Goal: Information Seeking & Learning: Learn about a topic

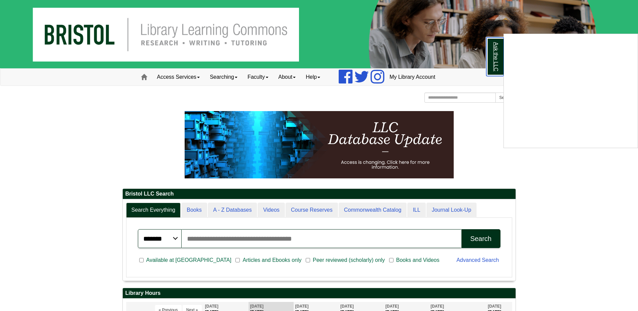
click at [493, 62] on link "Ask the LLC" at bounding box center [494, 56] width 17 height 39
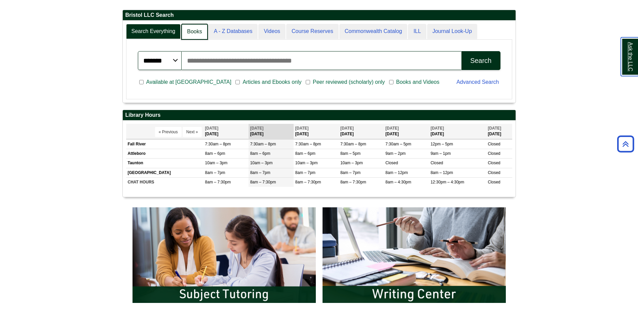
scroll to position [3, 3]
click at [197, 32] on link "Books" at bounding box center [194, 32] width 26 height 16
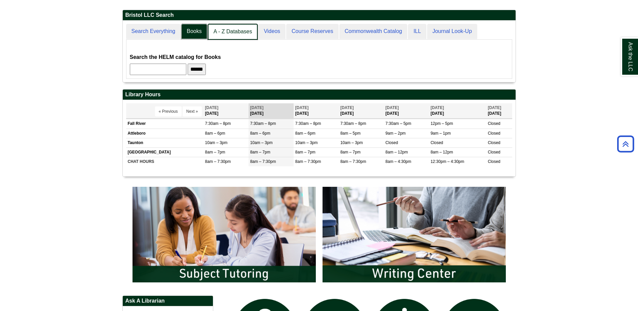
scroll to position [62, 393]
click at [215, 31] on link "A - Z Databases" at bounding box center [233, 32] width 50 height 16
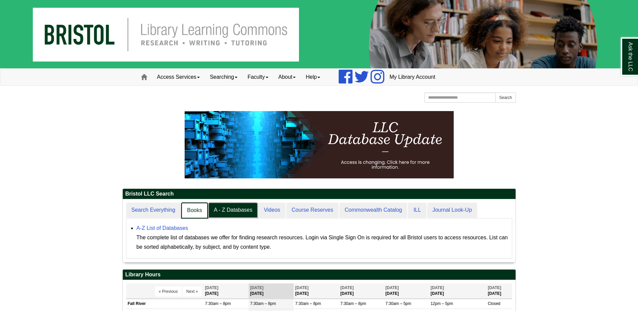
scroll to position [3, 3]
click at [198, 206] on link "Books" at bounding box center [194, 210] width 26 height 16
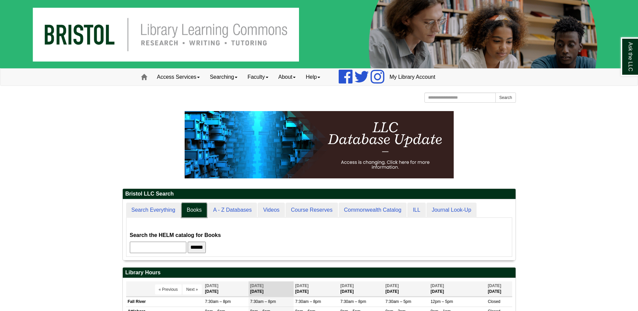
scroll to position [61, 393]
click at [180, 243] on input "text" at bounding box center [158, 246] width 56 height 11
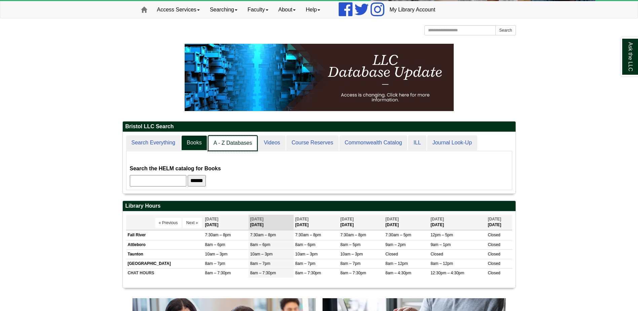
scroll to position [62, 393]
click at [236, 147] on link "A - Z Databases" at bounding box center [233, 143] width 50 height 16
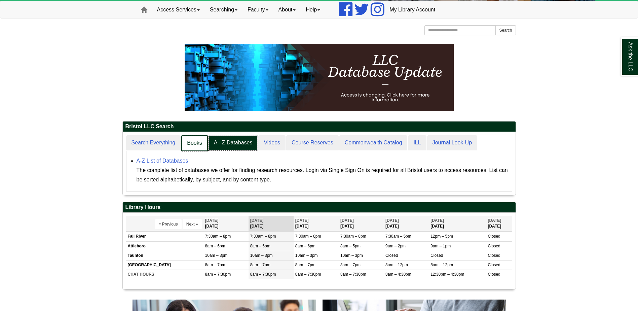
scroll to position [3, 3]
click at [189, 142] on link "Books" at bounding box center [194, 143] width 26 height 16
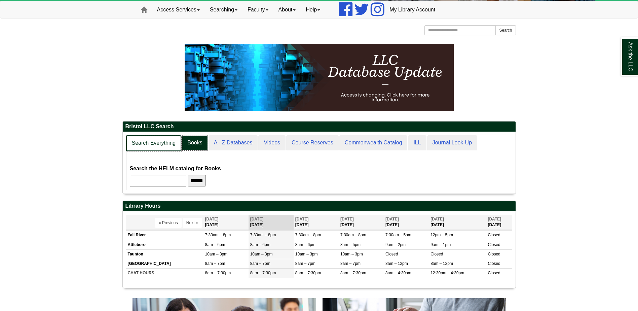
scroll to position [62, 393]
click at [143, 143] on link "Search Everything" at bounding box center [153, 143] width 55 height 16
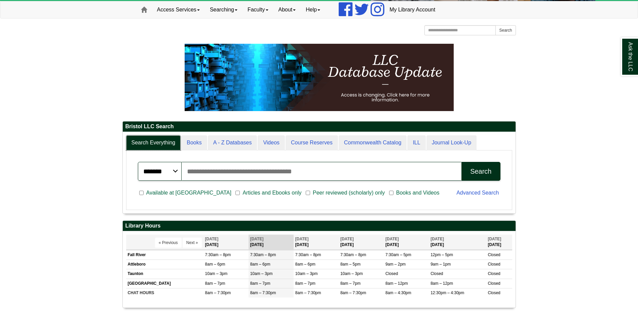
scroll to position [81, 393]
click at [269, 171] on input "Search articles, books, journals & more" at bounding box center [322, 171] width 280 height 19
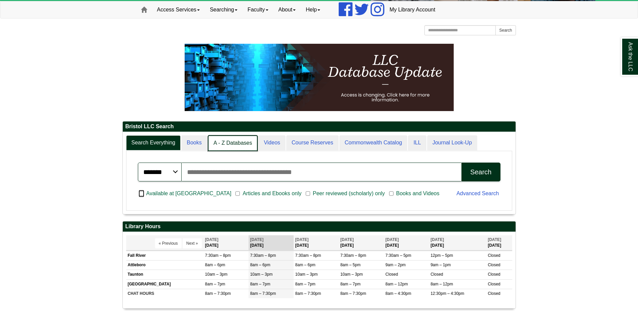
scroll to position [3, 3]
click at [235, 146] on link "A - Z Databases" at bounding box center [233, 143] width 50 height 16
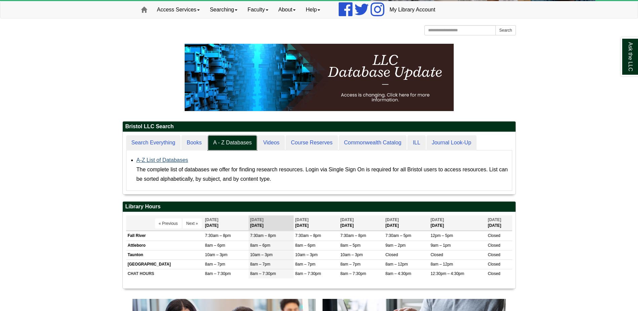
scroll to position [62, 393]
click at [181, 161] on link "A-Z List of Databases" at bounding box center [163, 160] width 52 height 6
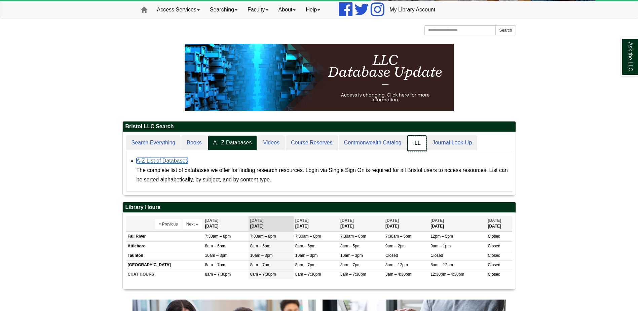
scroll to position [63, 393]
click at [423, 144] on link "ILL" at bounding box center [416, 143] width 19 height 16
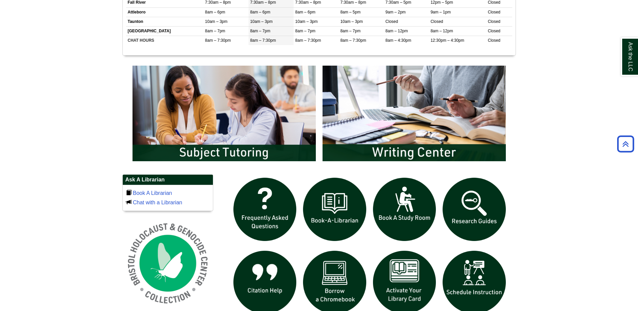
scroll to position [336, 0]
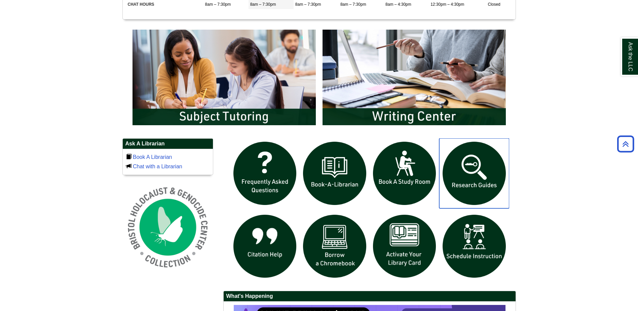
click at [466, 167] on img "slideshow" at bounding box center [474, 173] width 70 height 70
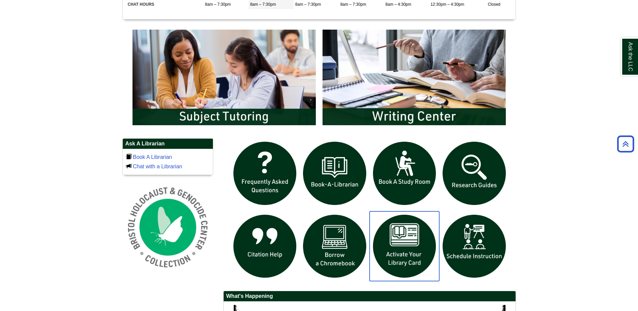
click at [416, 256] on img "slideshow" at bounding box center [405, 246] width 70 height 70
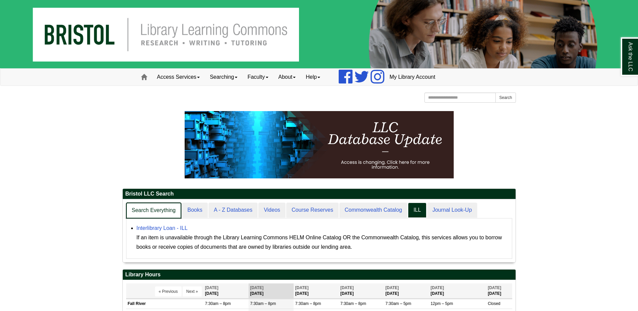
scroll to position [63, 393]
click at [141, 209] on link "Search Everything" at bounding box center [153, 210] width 55 height 16
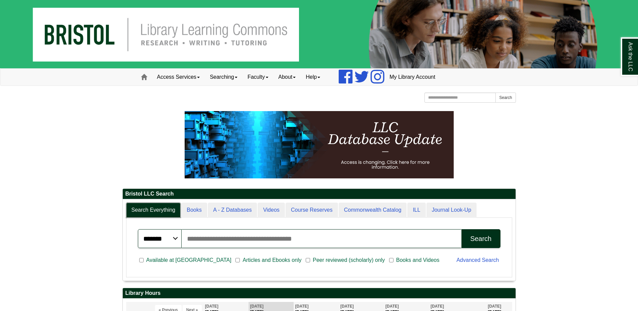
scroll to position [81, 393]
click at [294, 236] on input "Search articles, books, journals & more" at bounding box center [322, 238] width 280 height 19
type input "*"
type input "**********"
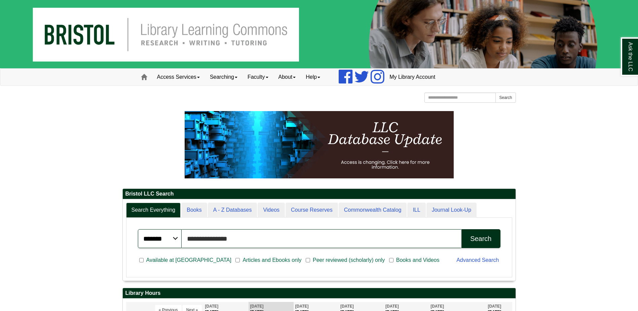
click at [461, 229] on button "Search" at bounding box center [480, 238] width 39 height 19
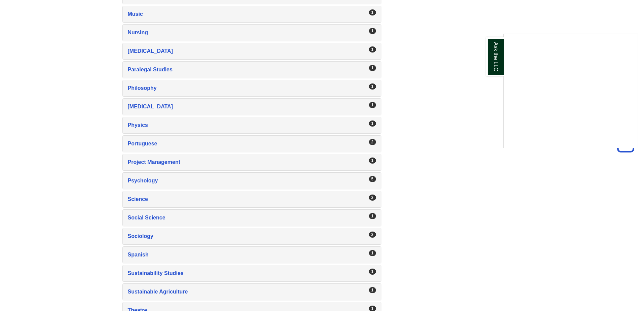
scroll to position [1009, 0]
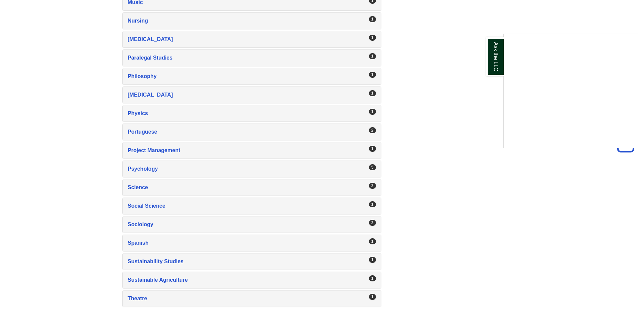
click at [166, 260] on div "Ask the LLC" at bounding box center [319, 155] width 638 height 311
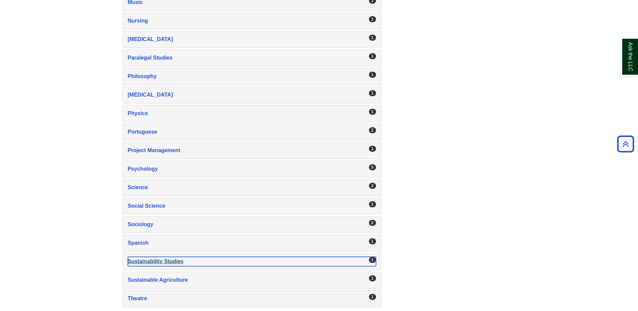
click at [166, 260] on div "Sustainability Studies , 1 guides" at bounding box center [252, 261] width 248 height 9
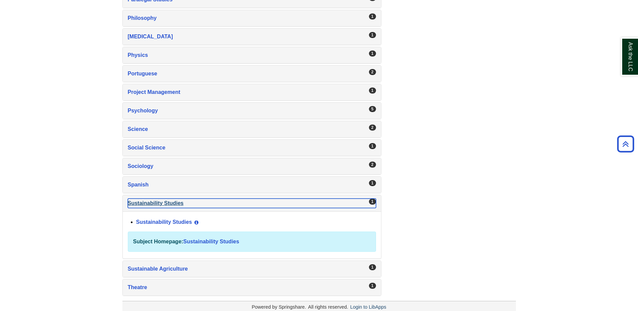
scroll to position [1076, 0]
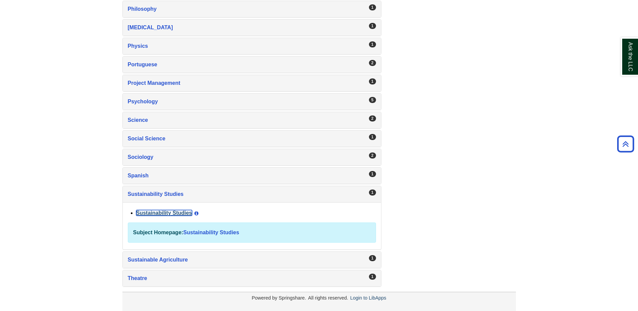
click at [165, 213] on link "Sustainability Studies" at bounding box center [164, 213] width 56 height 6
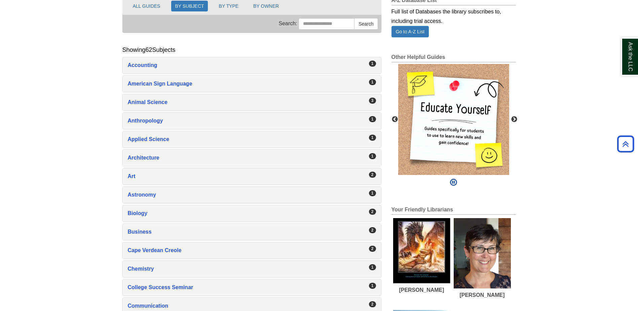
scroll to position [101, 0]
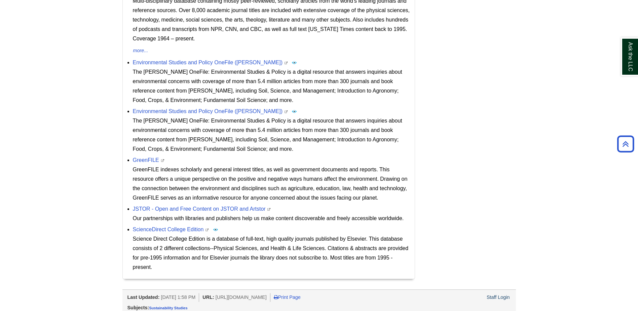
scroll to position [329, 0]
